Goal: Task Accomplishment & Management: Complete application form

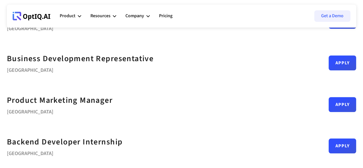
scroll to position [201, 0]
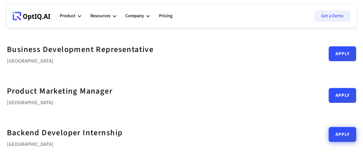
click at [329, 140] on link "Apply" at bounding box center [343, 134] width 28 height 15
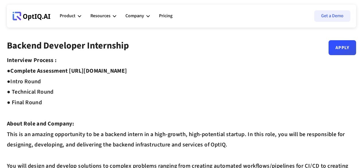
scroll to position [201, 0]
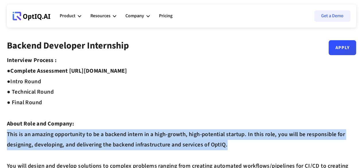
drag, startPoint x: 7, startPoint y: 132, endPoint x: 236, endPoint y: 144, distance: 229.9
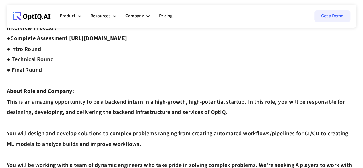
scroll to position [57, 0]
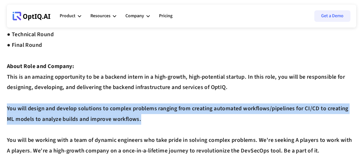
drag, startPoint x: 5, startPoint y: 108, endPoint x: 165, endPoint y: 117, distance: 159.8
